Goal: Find specific page/section: Find specific page/section

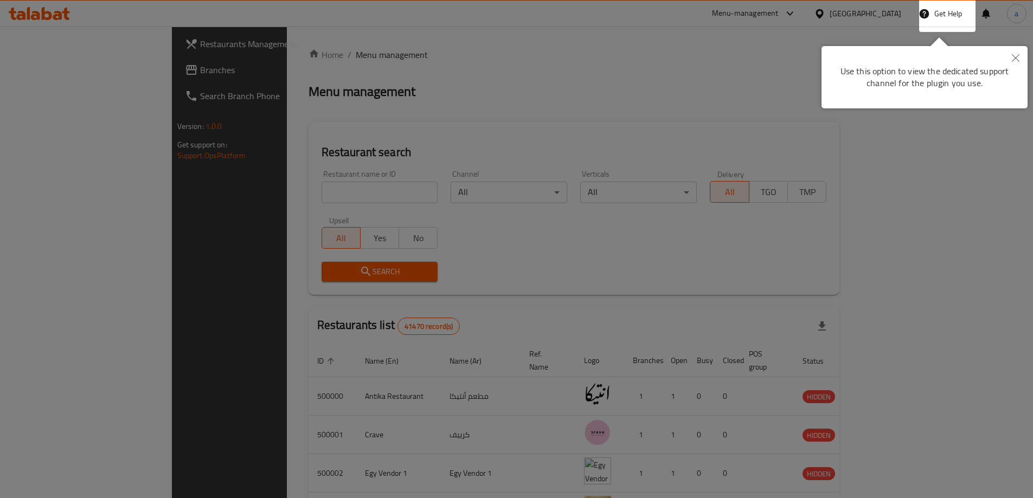
click at [1012, 59] on icon "Close" at bounding box center [1016, 58] width 8 height 8
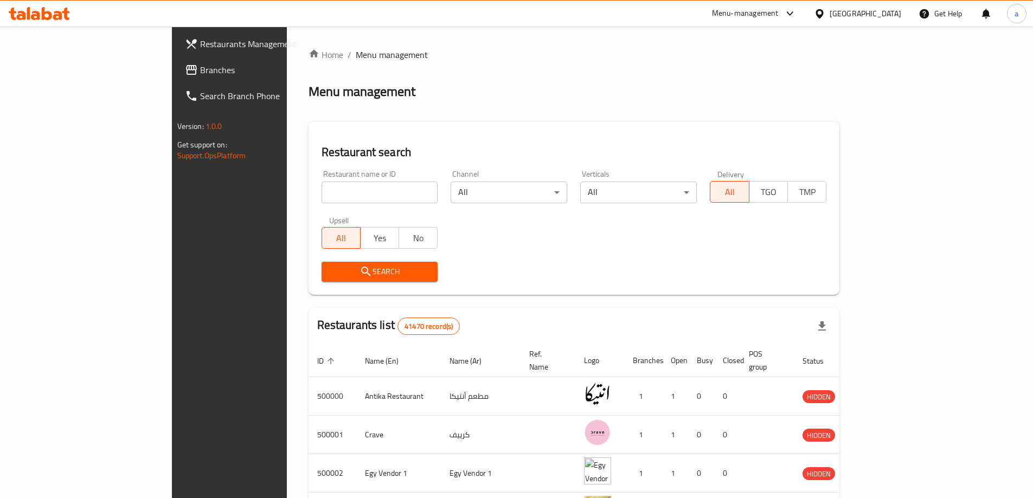
click at [885, 13] on div "[GEOGRAPHIC_DATA]" at bounding box center [866, 14] width 72 height 12
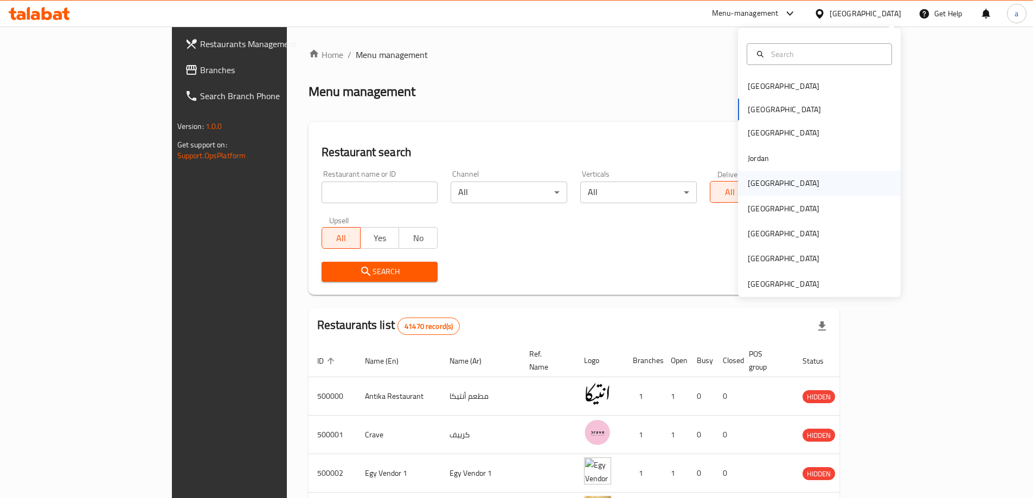
click at [756, 183] on div "[GEOGRAPHIC_DATA]" at bounding box center [784, 183] width 72 height 12
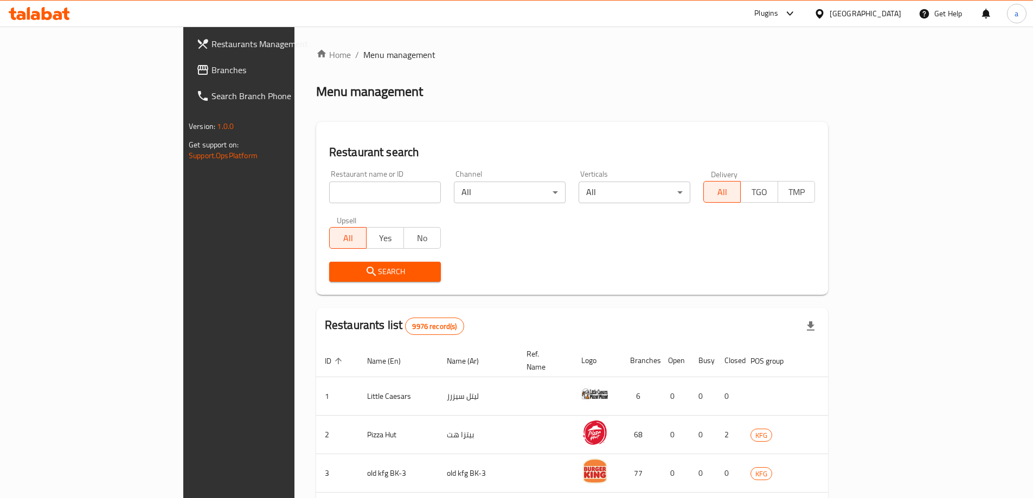
click at [211, 76] on span "Branches" at bounding box center [279, 69] width 136 height 13
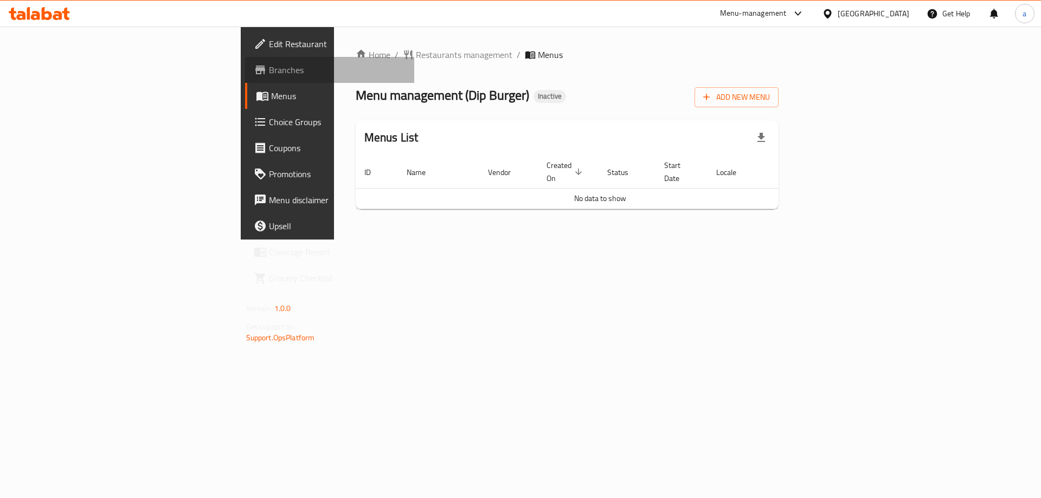
click at [254, 64] on icon at bounding box center [260, 69] width 13 height 13
